Goal: Book appointment/travel/reservation

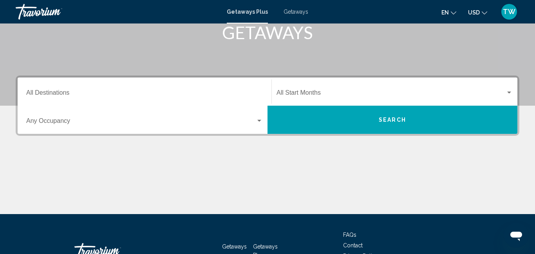
scroll to position [141, 0]
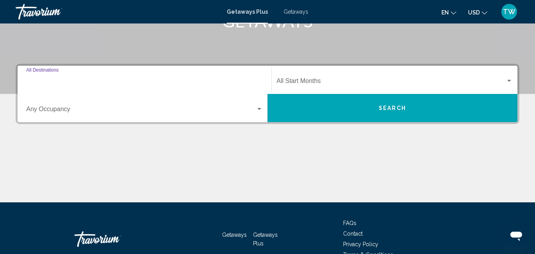
click at [69, 79] on input "Destination All Destinations" at bounding box center [144, 82] width 237 height 7
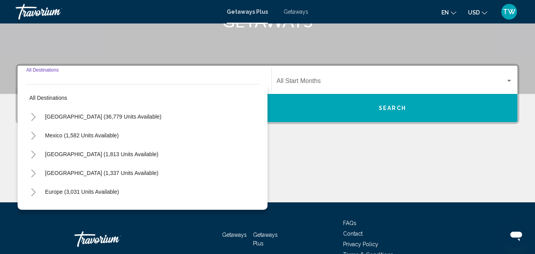
scroll to position [179, 0]
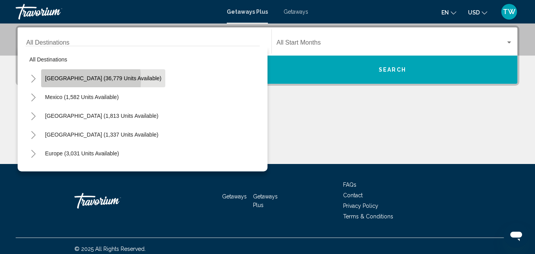
click at [70, 80] on span "[GEOGRAPHIC_DATA] (36,779 units available)" at bounding box center [103, 78] width 116 height 6
type input "**********"
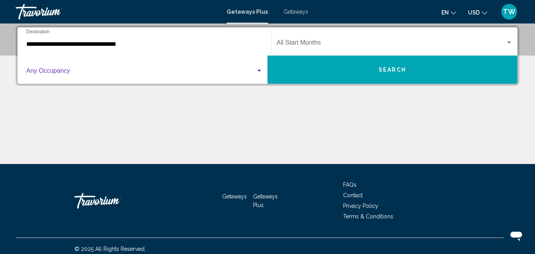
click at [258, 71] on div "Search widget" at bounding box center [259, 71] width 4 height 2
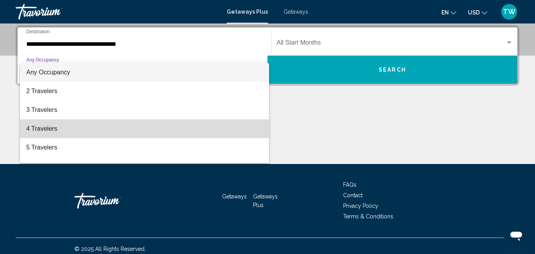
click at [153, 121] on span "4 Travelers" at bounding box center [144, 129] width 237 height 19
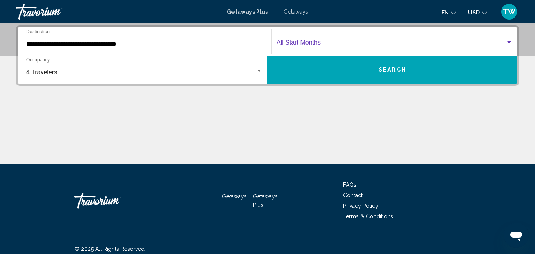
click at [511, 42] on div "Search widget" at bounding box center [509, 43] width 4 height 2
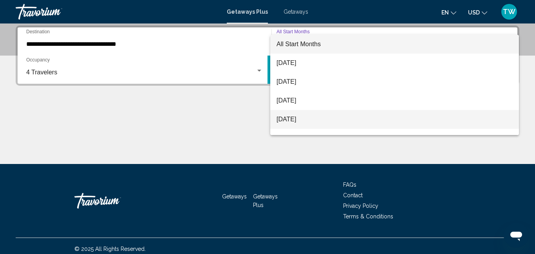
click at [355, 121] on span "[DATE]" at bounding box center [395, 119] width 236 height 19
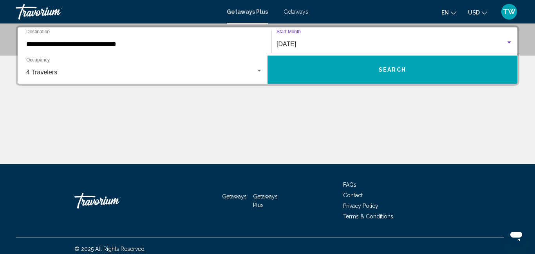
click at [391, 68] on span "Search" at bounding box center [392, 70] width 27 height 6
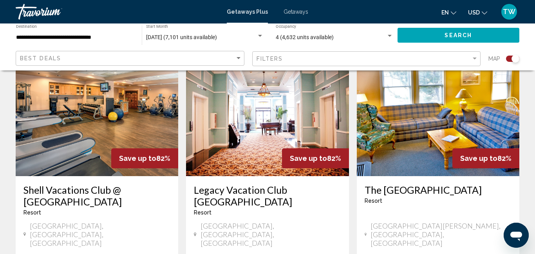
scroll to position [314, 0]
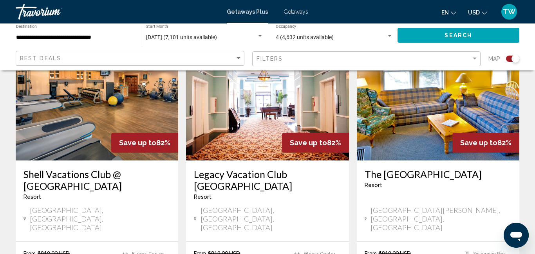
click at [91, 185] on h3 "Shell Vacations Club @ [GEOGRAPHIC_DATA]" at bounding box center [97, 181] width 147 height 24
